Goal: Task Accomplishment & Management: Manage account settings

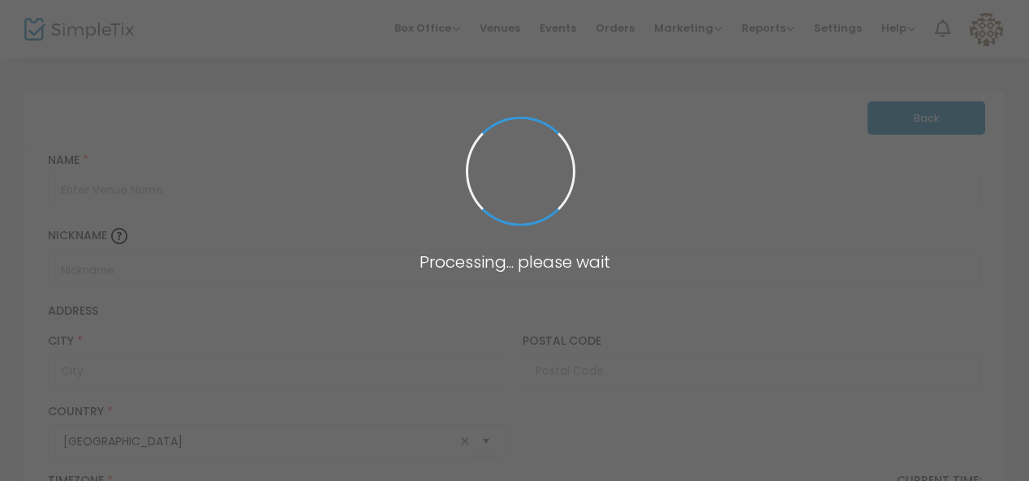
type input "Sweet Harvest Baking Co"
type input "Blue Mound"
type input "66010"
type input "[GEOGRAPHIC_DATA]"
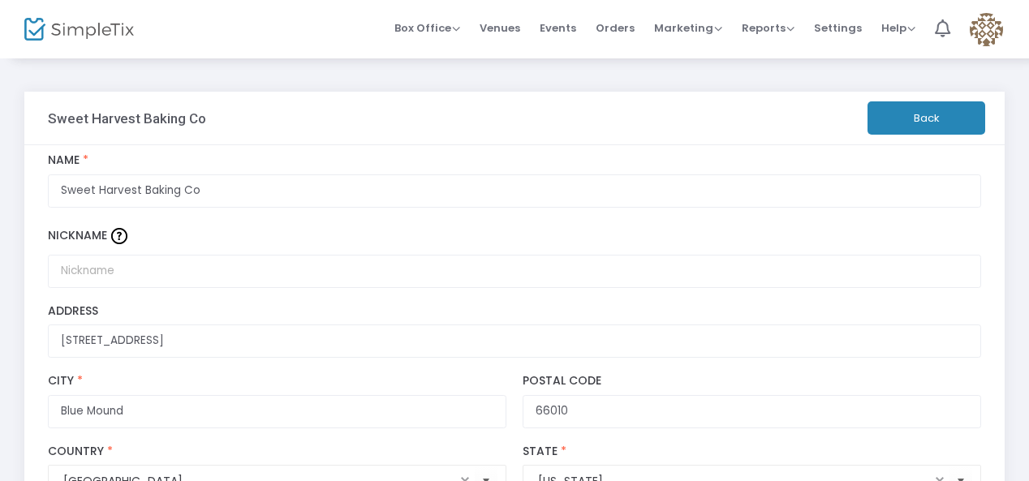
click at [945, 125] on button "Back" at bounding box center [926, 117] width 118 height 33
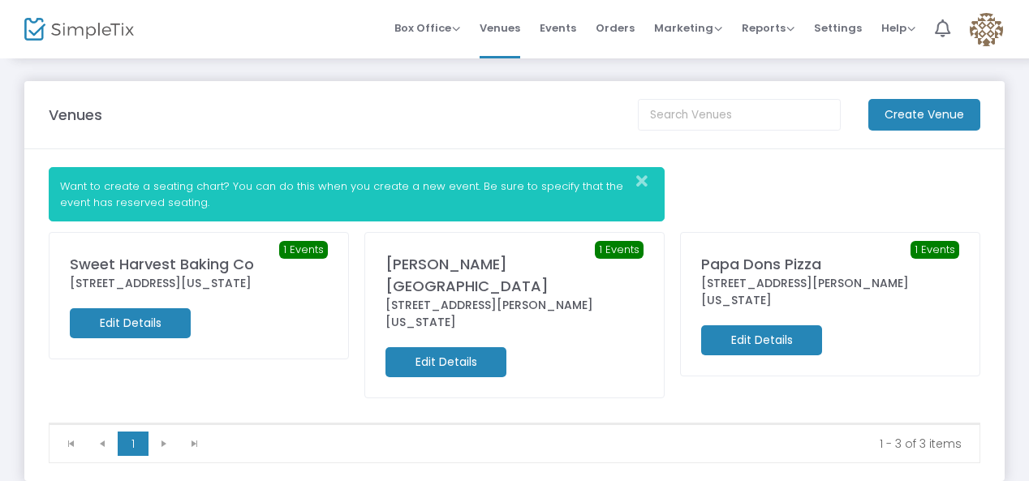
click at [256, 322] on div at bounding box center [267, 323] width 137 height 30
click at [76, 39] on img at bounding box center [79, 30] width 110 height 24
